Goal: Task Accomplishment & Management: Use online tool/utility

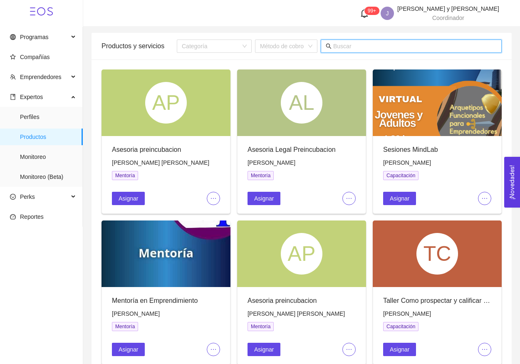
click at [380, 49] on input "text" at bounding box center [414, 46] width 163 height 9
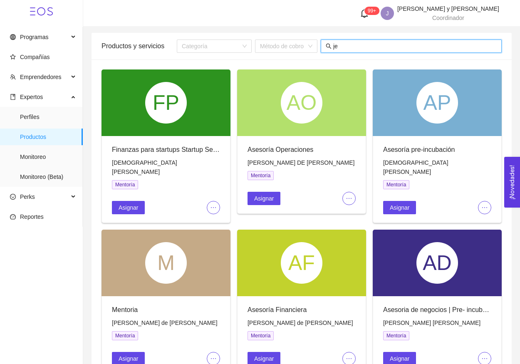
type input "j"
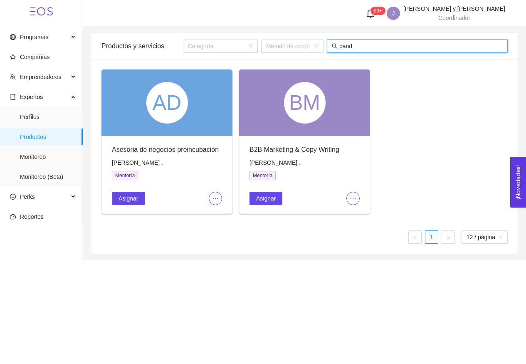
click at [341, 46] on input "pand" at bounding box center [420, 46] width 163 height 9
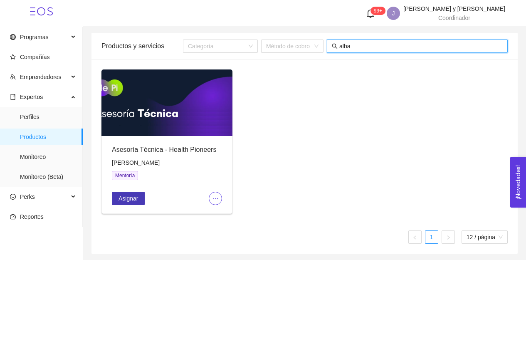
type input "alba"
click at [126, 200] on span "Asignar" at bounding box center [128, 198] width 20 height 9
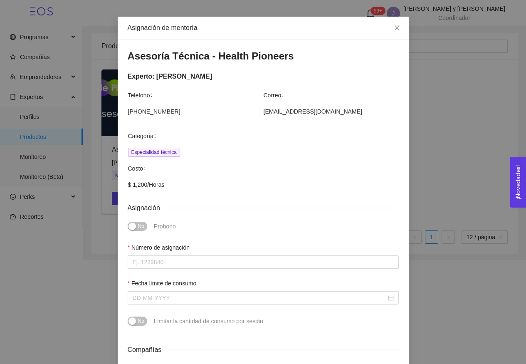
scroll to position [28, 0]
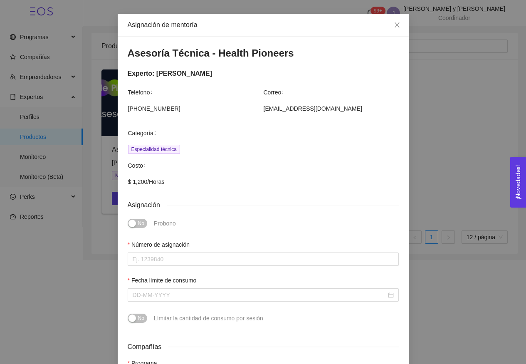
click at [414, 180] on div "Asignación de mentoría Asesoría Técnica - Health Pioneers Experto: [PERSON_NAME…" at bounding box center [263, 182] width 526 height 364
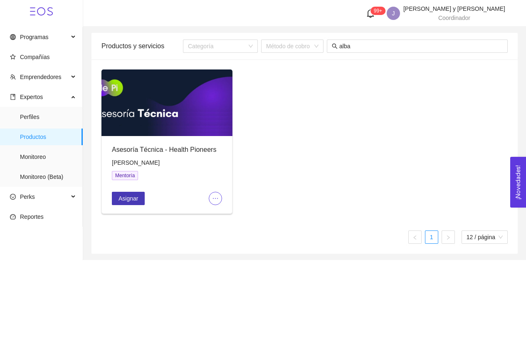
click at [137, 201] on span "Asignar" at bounding box center [128, 198] width 20 height 9
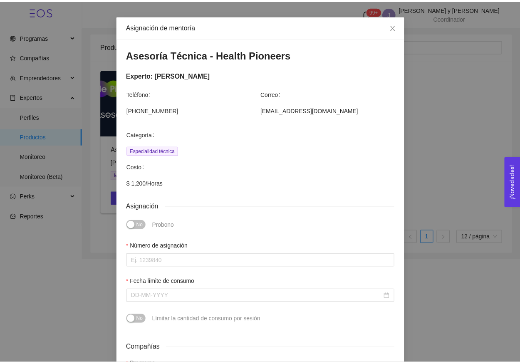
scroll to position [27, 0]
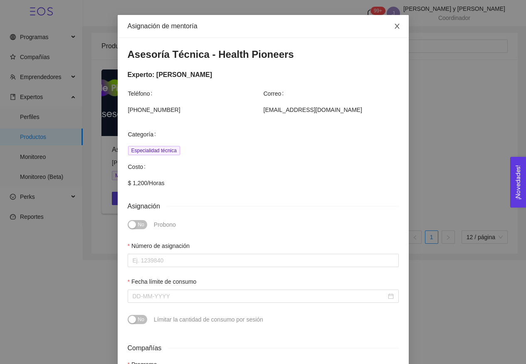
click at [394, 24] on icon "close" at bounding box center [397, 26] width 7 height 7
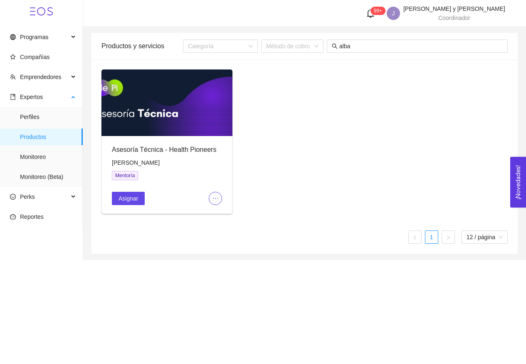
click at [48, 138] on span "Productos" at bounding box center [48, 136] width 56 height 17
click at [42, 122] on span "Perfiles" at bounding box center [48, 117] width 56 height 17
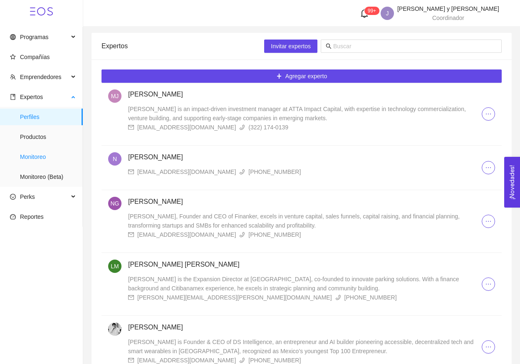
click at [49, 162] on span "Monitoreo" at bounding box center [48, 156] width 56 height 17
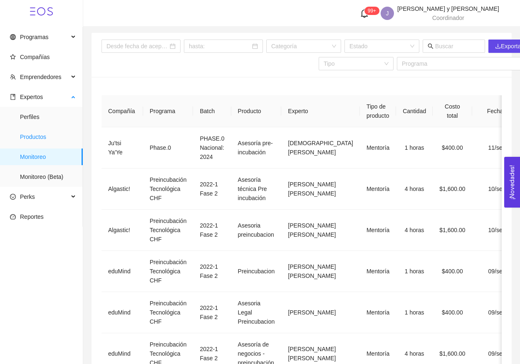
click at [49, 141] on span "Productos" at bounding box center [48, 136] width 56 height 17
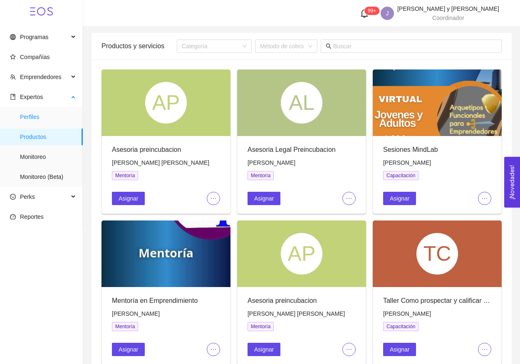
click at [54, 111] on span "Perfiles" at bounding box center [48, 117] width 56 height 17
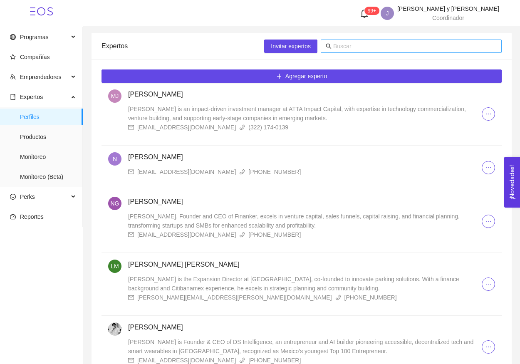
click at [353, 45] on input "text" at bounding box center [414, 46] width 163 height 9
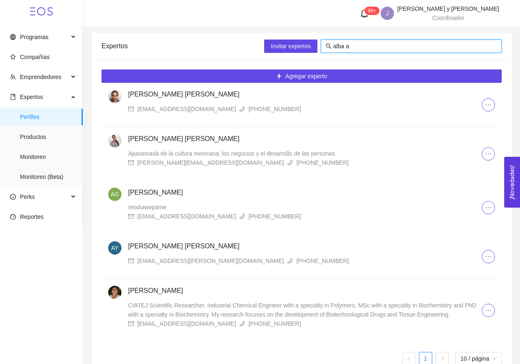
type input "alba a"
click at [188, 296] on div "[PERSON_NAME] CIATEJ Scientific Researcher. Industrial Chemical Engineer with a…" at bounding box center [304, 307] width 353 height 42
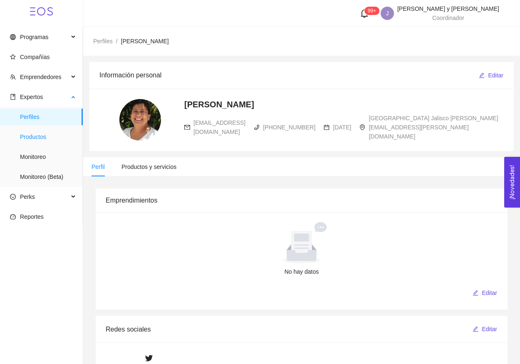
click at [54, 140] on span "Productos" at bounding box center [48, 136] width 56 height 17
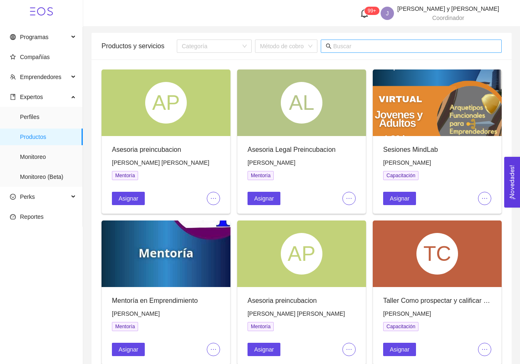
click at [426, 43] on input "text" at bounding box center [414, 46] width 163 height 9
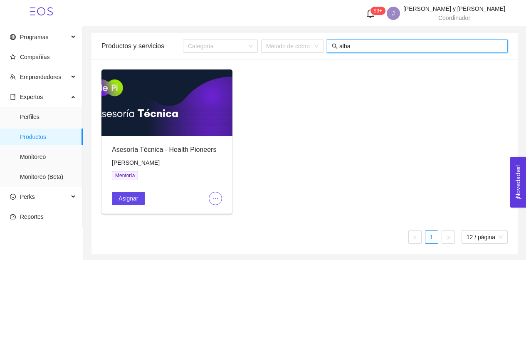
type input "alba"
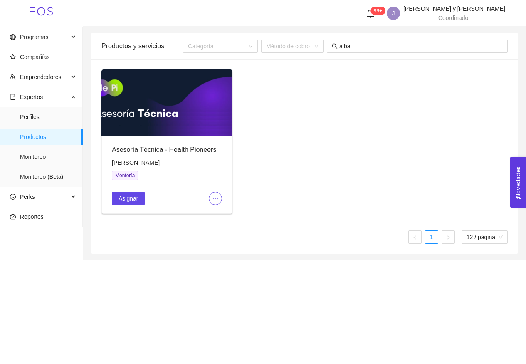
click at [219, 202] on button "button" at bounding box center [215, 198] width 13 height 13
click at [28, 162] on span "Monitoreo" at bounding box center [48, 156] width 56 height 17
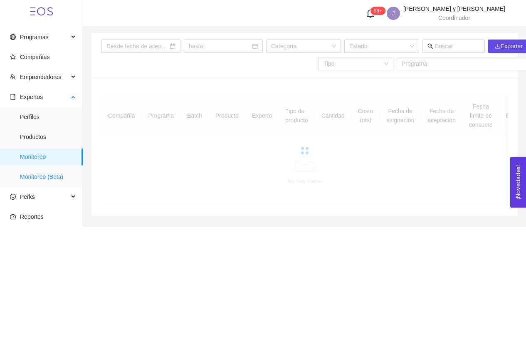
click at [35, 170] on span "Monitoreo (Beta)" at bounding box center [48, 176] width 56 height 17
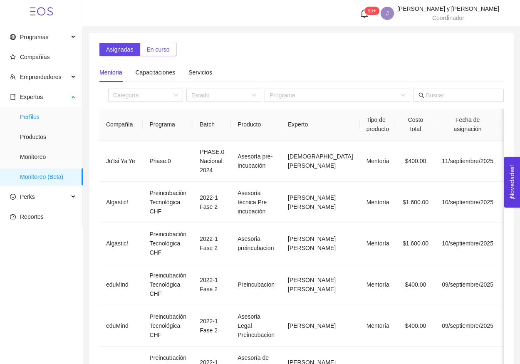
click at [34, 115] on span "Perfiles" at bounding box center [48, 117] width 56 height 17
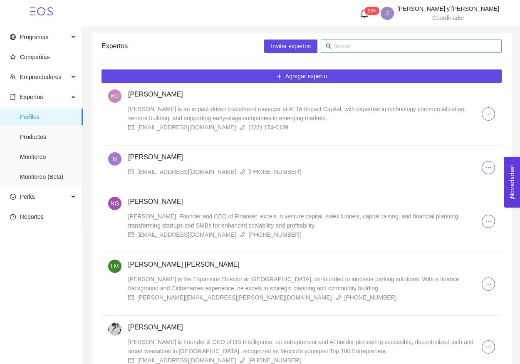
click at [415, 44] on input "text" at bounding box center [414, 46] width 163 height 9
type input "alba"
